Goal: Information Seeking & Learning: Learn about a topic

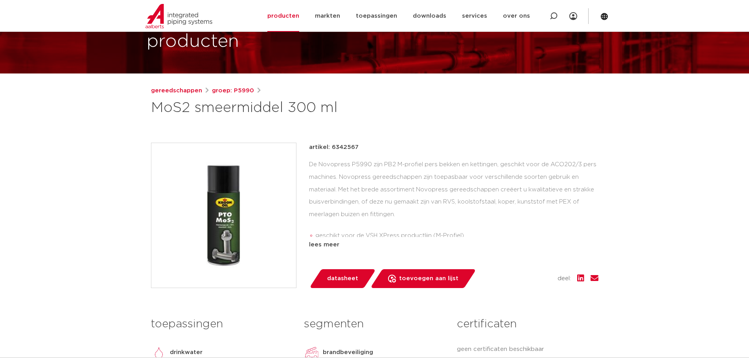
scroll to position [79, 0]
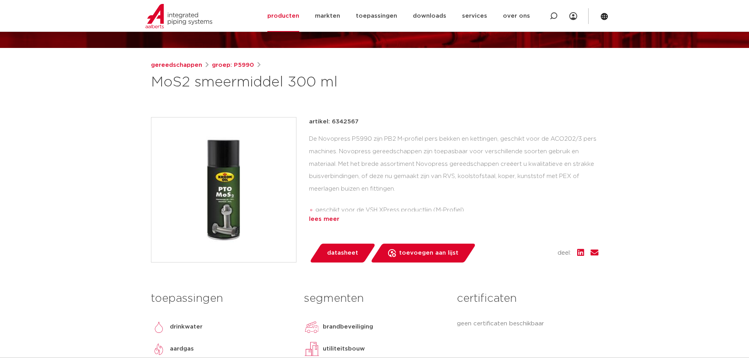
click at [334, 223] on div "lees meer" at bounding box center [453, 219] width 289 height 9
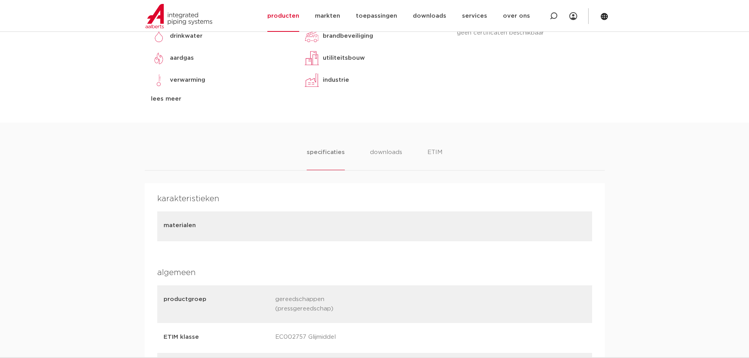
scroll to position [315, 0]
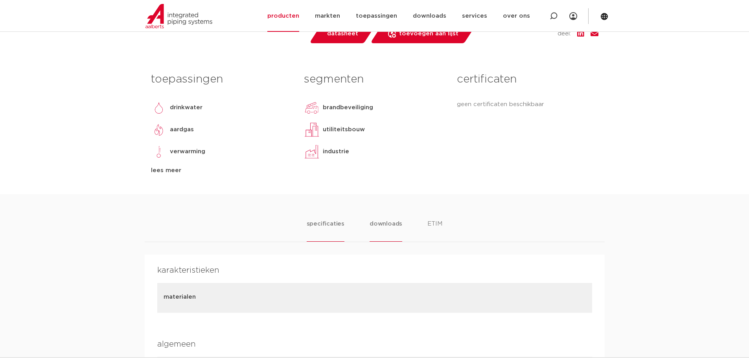
click at [387, 223] on li "downloads" at bounding box center [386, 230] width 33 height 22
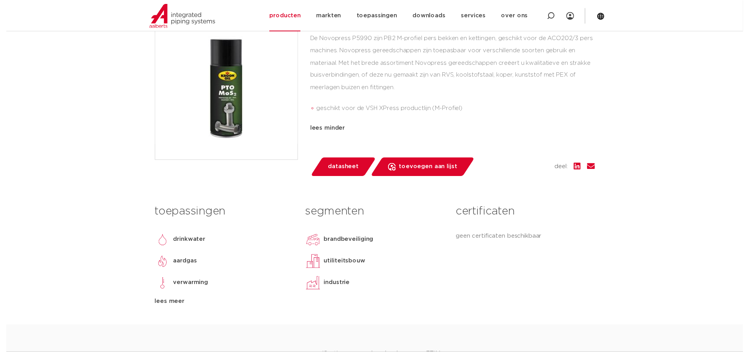
scroll to position [157, 0]
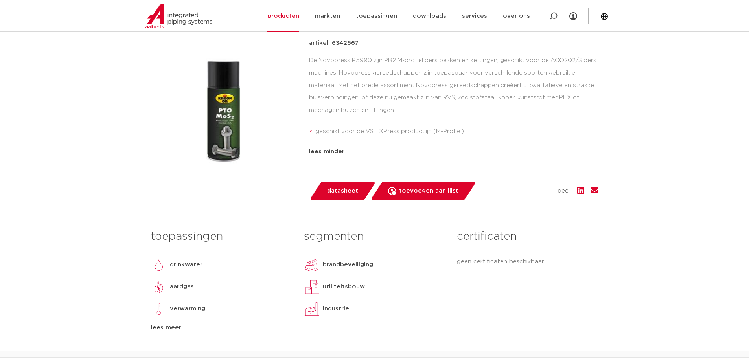
click at [334, 185] on span "datasheet" at bounding box center [342, 191] width 31 height 13
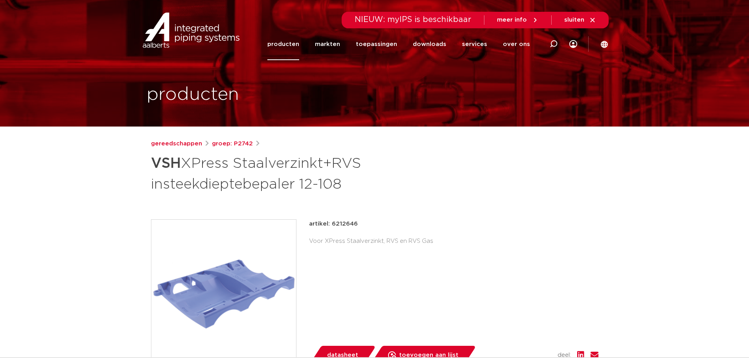
click at [287, 49] on link "producten" at bounding box center [283, 44] width 32 height 32
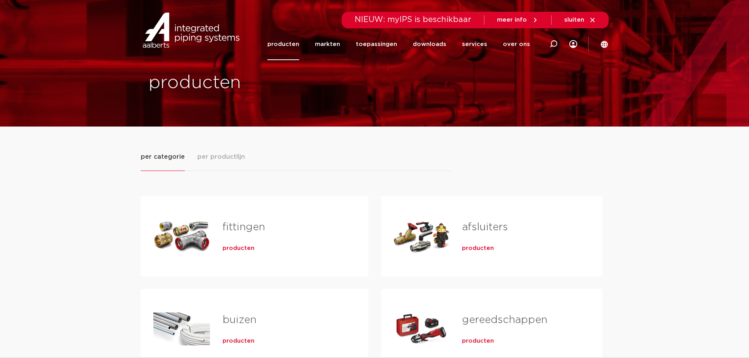
drag, startPoint x: 0, startPoint y: 0, endPoint x: 299, endPoint y: 182, distance: 350.2
click at [299, 182] on div "fittingen producten buizen producten kranen producten" at bounding box center [375, 323] width 468 height 304
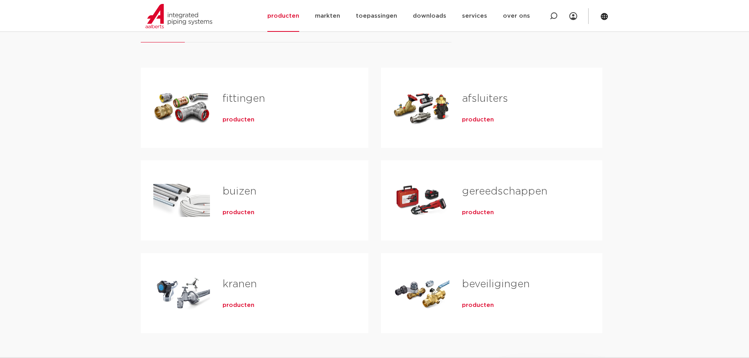
scroll to position [118, 0]
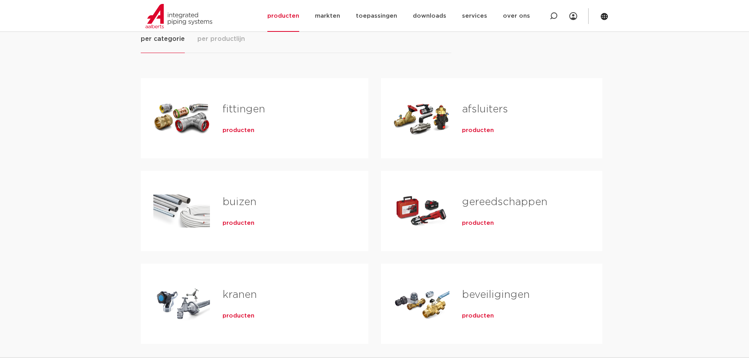
click at [235, 131] on span "producten" at bounding box center [239, 131] width 32 height 8
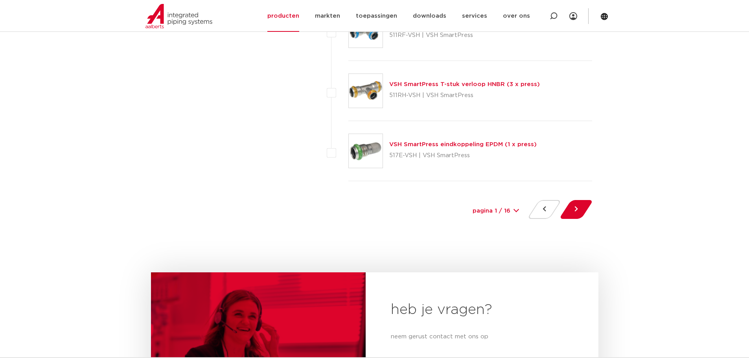
scroll to position [3657, 0]
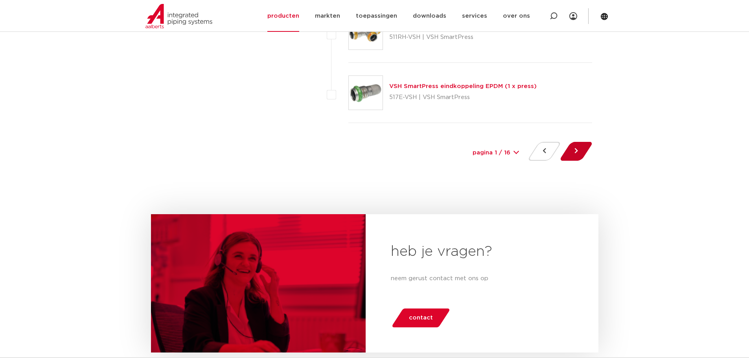
click at [574, 151] on button at bounding box center [576, 151] width 22 height 19
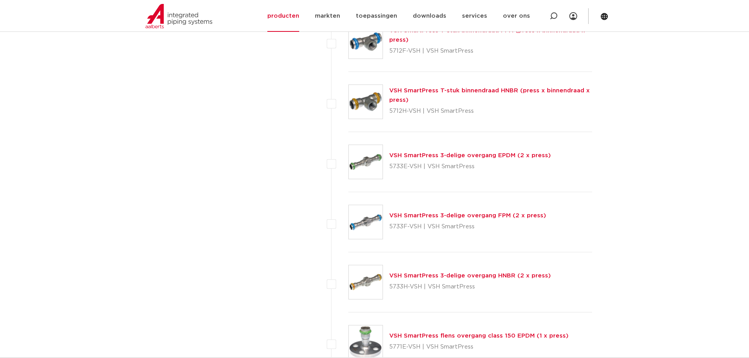
scroll to position [826, 0]
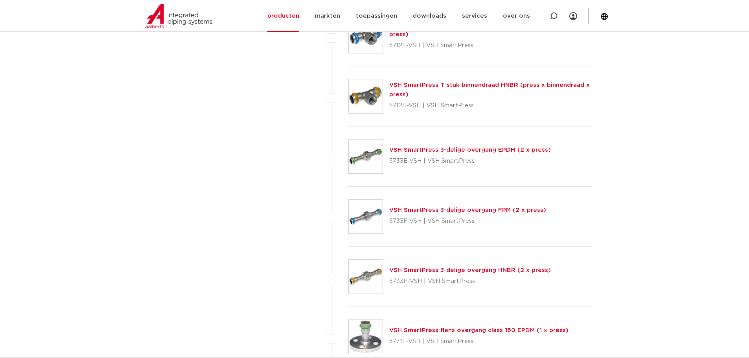
click at [471, 150] on link "VSH SmartPress 3-delige overgang EPDM (2 x press)" at bounding box center [470, 150] width 162 height 6
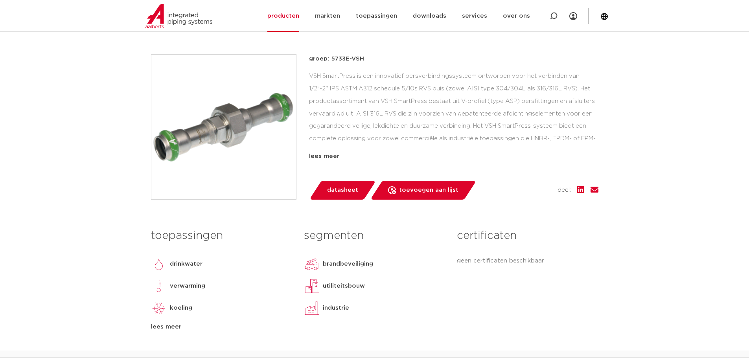
scroll to position [39, 0]
